Goal: Complete application form: Complete application form

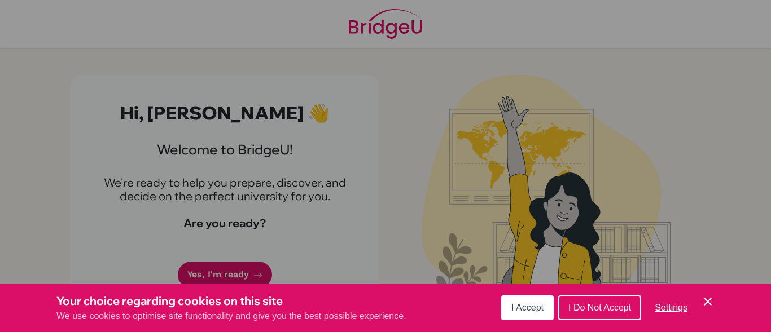
click at [548, 304] on button "I Accept" at bounding box center [527, 308] width 52 height 25
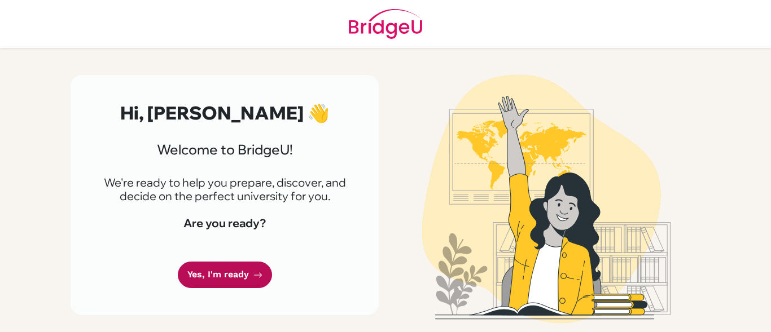
click at [243, 264] on link "Yes, I'm ready" at bounding box center [225, 275] width 94 height 27
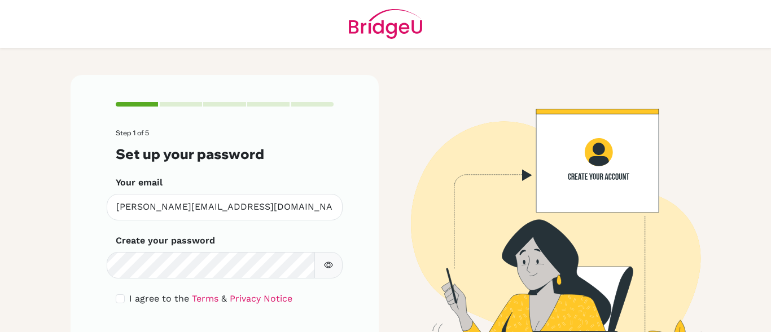
click at [324, 261] on icon "button" at bounding box center [328, 265] width 9 height 9
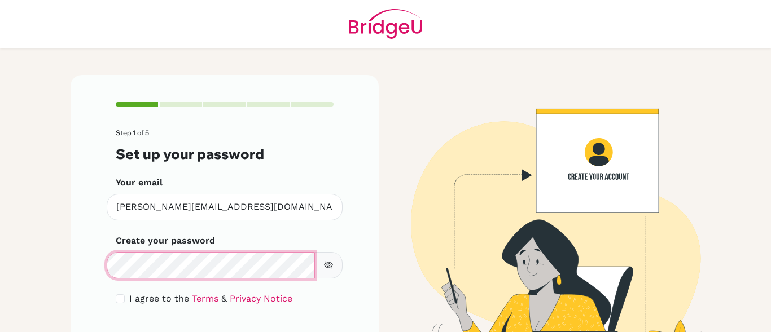
scroll to position [63, 0]
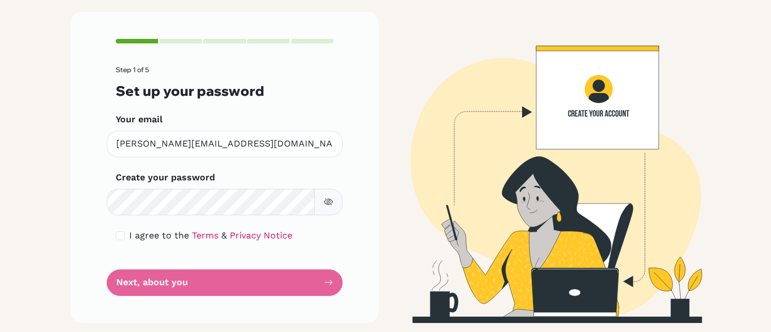
click at [236, 281] on form "Step 1 of 5 Set up your password Your email [PERSON_NAME][EMAIL_ADDRESS][DOMAIN…" at bounding box center [225, 181] width 218 height 230
click at [326, 283] on form "Step 1 of 5 Set up your password Your email [PERSON_NAME][EMAIL_ADDRESS][DOMAIN…" at bounding box center [225, 181] width 218 height 230
click at [314, 285] on form "Step 1 of 5 Set up your password Your email [PERSON_NAME][EMAIL_ADDRESS][DOMAIN…" at bounding box center [225, 181] width 218 height 230
click at [116, 234] on input "checkbox" at bounding box center [120, 235] width 9 height 9
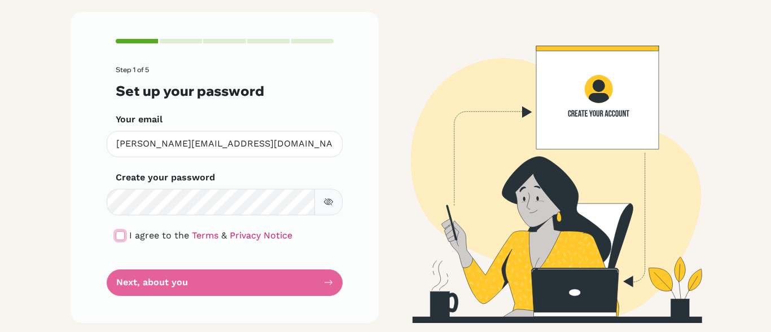
checkbox input "true"
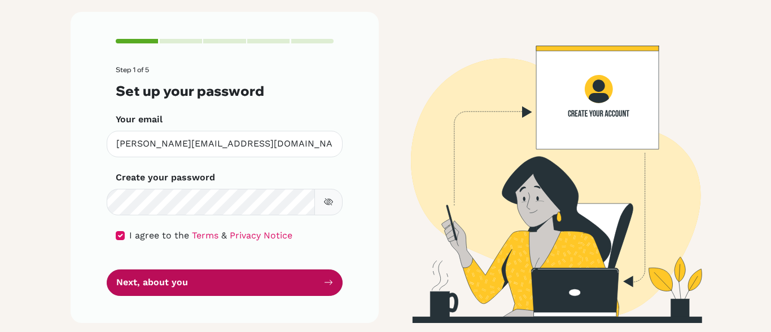
click at [307, 282] on button "Next, about you" at bounding box center [225, 283] width 236 height 27
click at [328, 280] on icon "submit" at bounding box center [328, 282] width 9 height 9
